Goal: Obtain resource: Download file/media

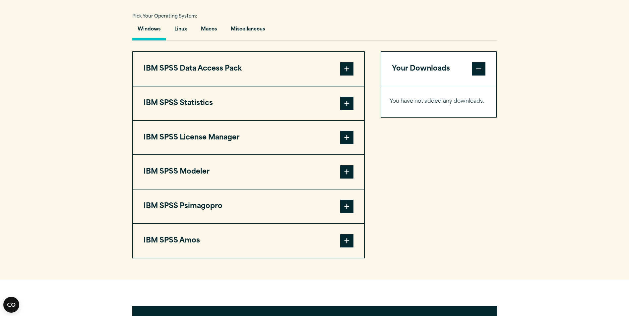
scroll to position [497, 0]
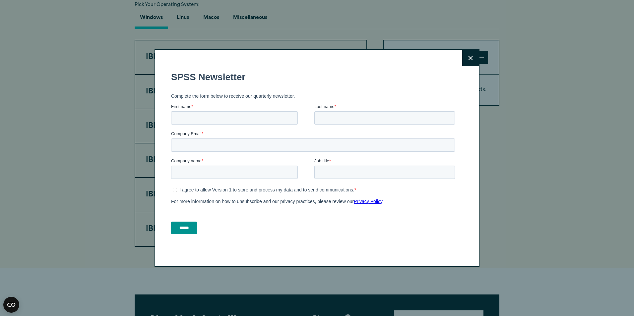
click at [466, 52] on button "Close" at bounding box center [470, 58] width 17 height 17
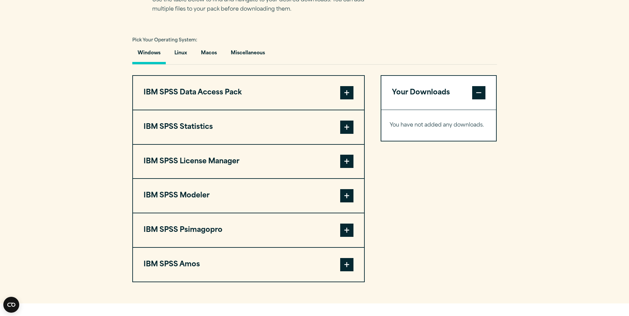
scroll to position [464, 0]
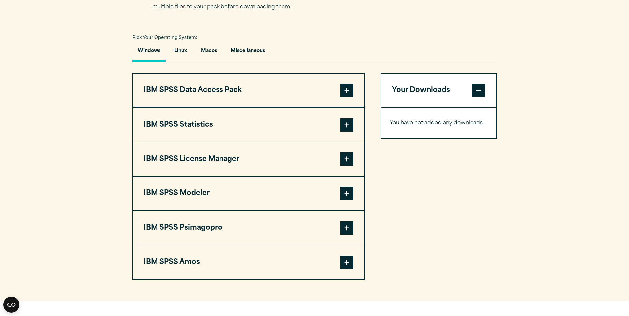
click at [349, 125] on span at bounding box center [346, 124] width 13 height 13
